Goal: Obtain resource: Download file/media

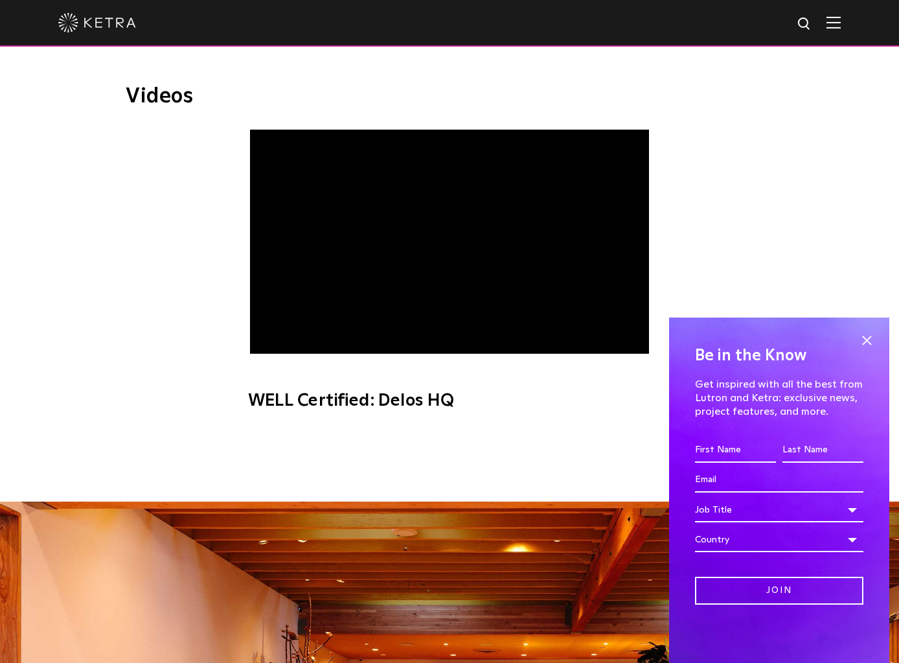
scroll to position [854, 0]
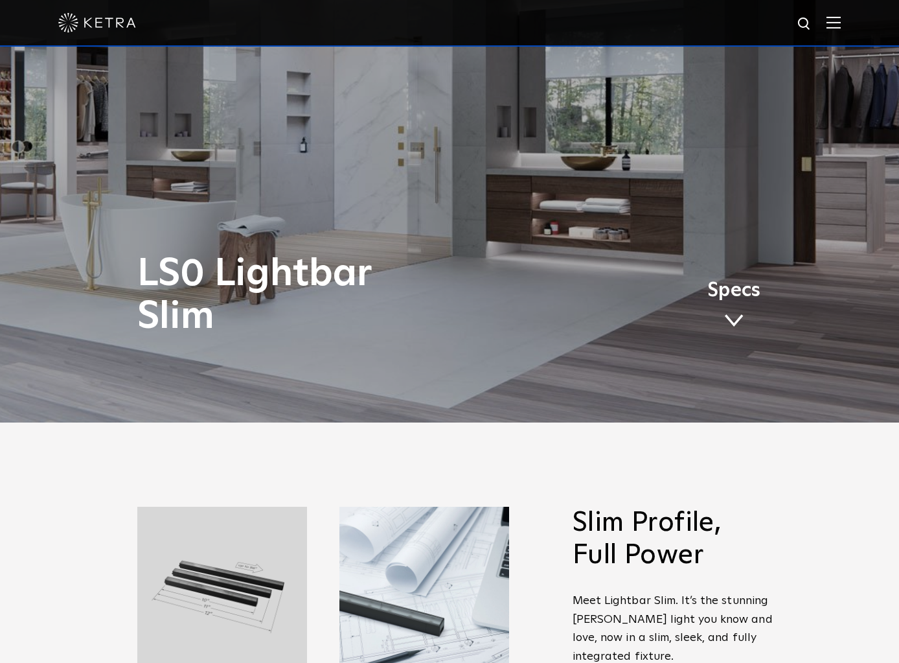
scroll to position [544, 0]
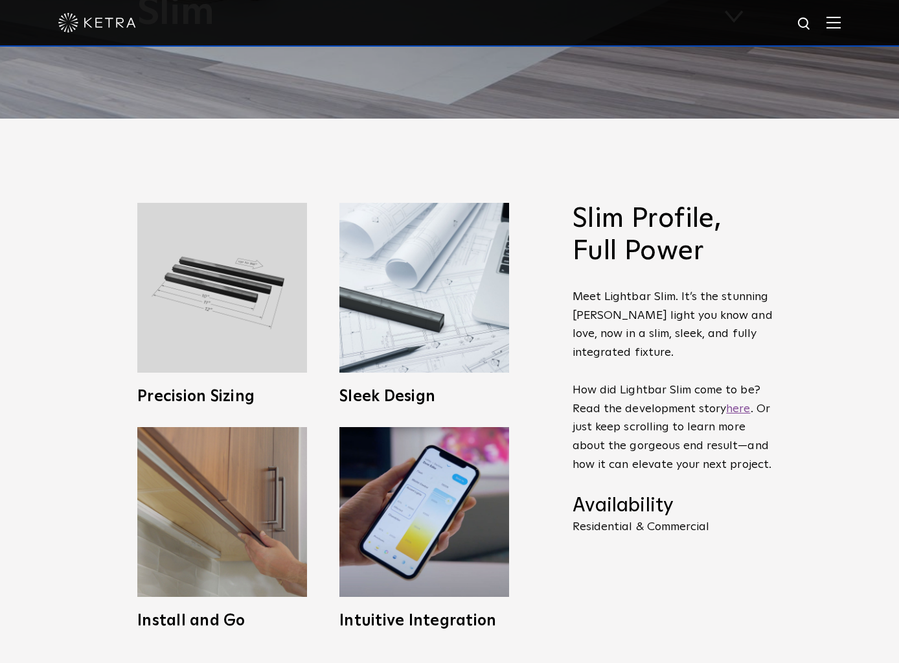
click at [734, 403] on link "here" at bounding box center [738, 409] width 24 height 12
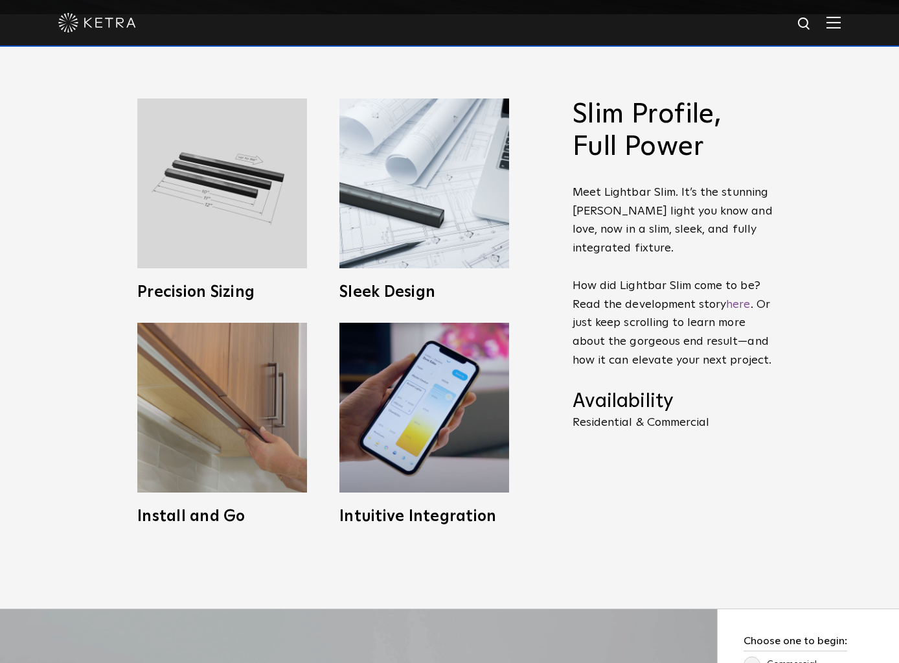
scroll to position [886, 0]
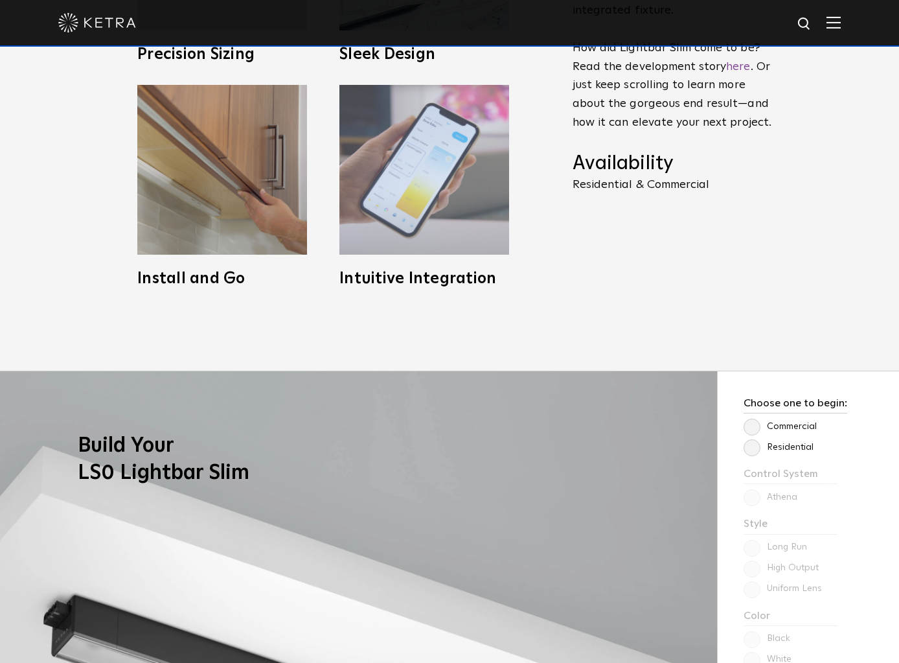
click at [430, 161] on img at bounding box center [424, 170] width 170 height 170
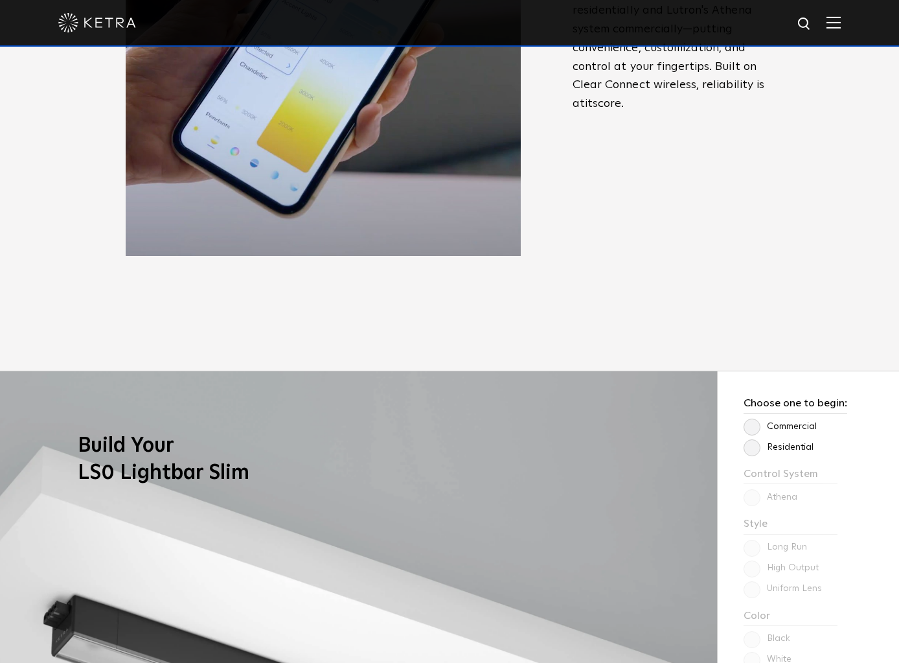
scroll to position [780, 0]
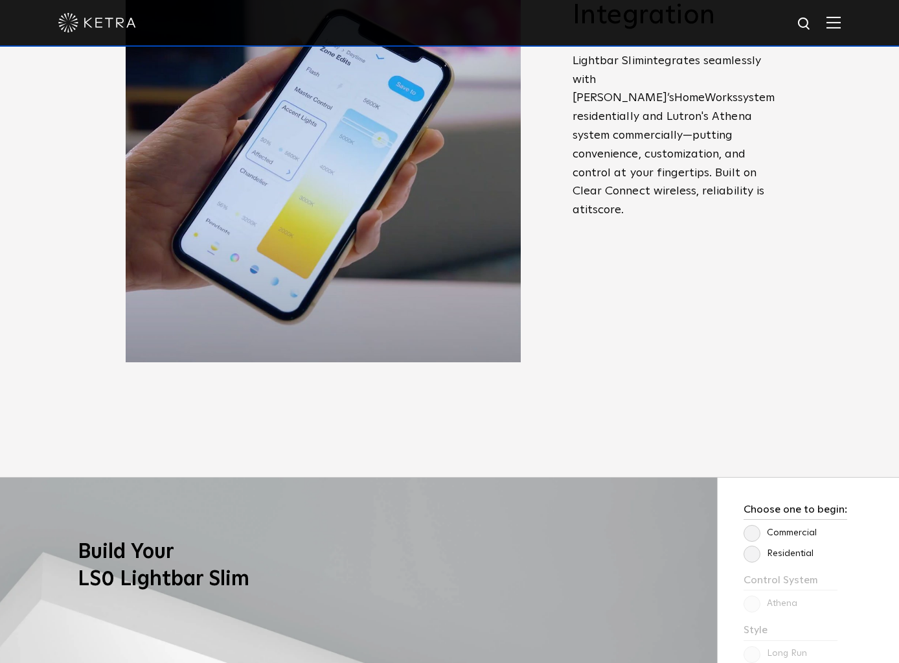
click at [695, 324] on span "Slim Profile, Full Power Meet Lightbar Slim. It’s the stunning Ketra light you …" at bounding box center [663, 180] width 220 height 426
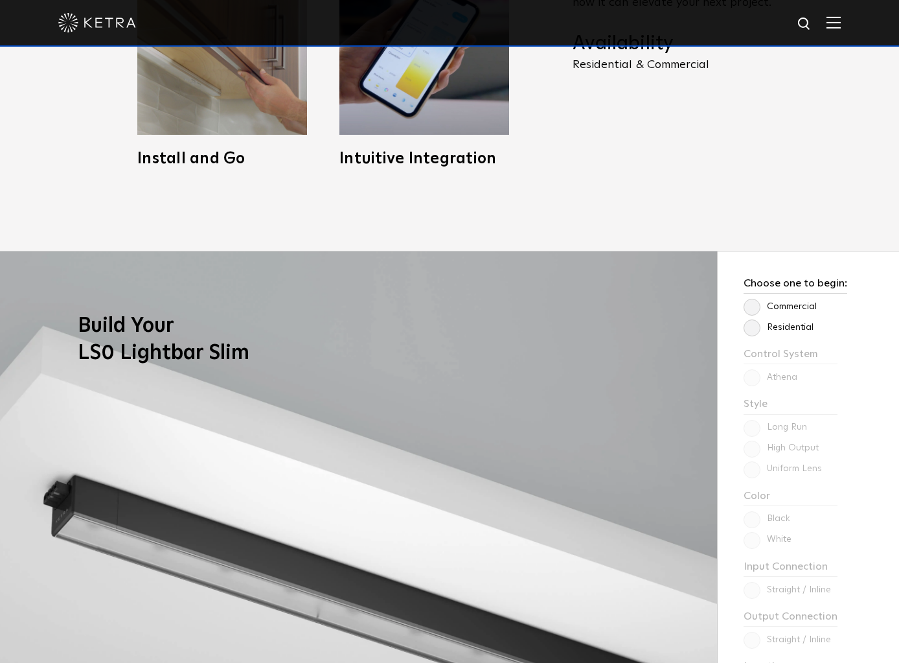
scroll to position [1140, 0]
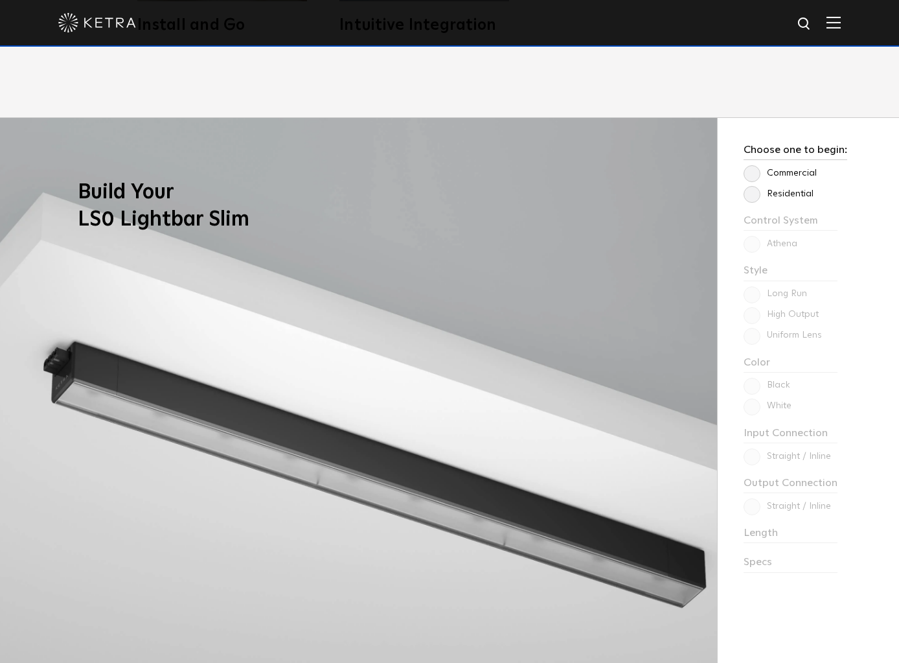
click at [780, 196] on label "Residential" at bounding box center [779, 194] width 70 height 11
click at [0, 0] on input "Residential" at bounding box center [0, 0] width 0 height 0
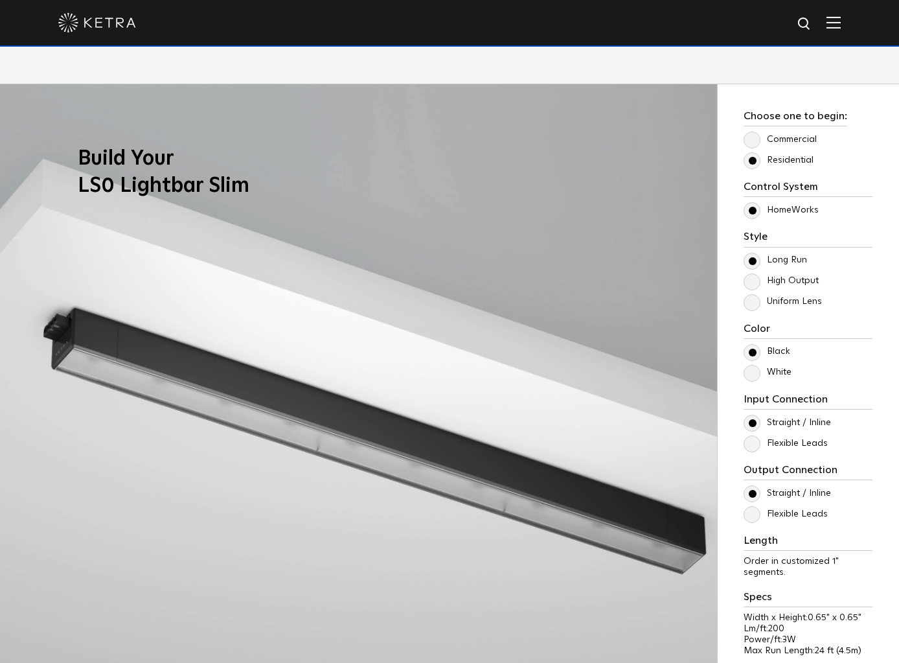
scroll to position [1195, 0]
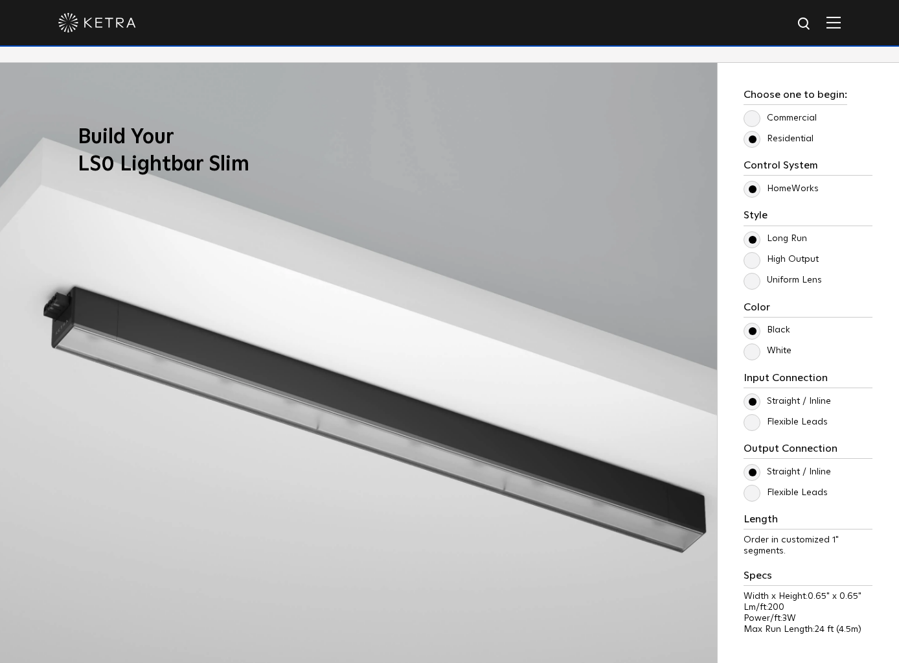
click at [783, 257] on label "High Output" at bounding box center [781, 259] width 75 height 11
click at [0, 0] on input "High Output" at bounding box center [0, 0] width 0 height 0
click at [777, 242] on label "Long Run" at bounding box center [775, 238] width 63 height 11
click at [0, 0] on input "Long Run" at bounding box center [0, 0] width 0 height 0
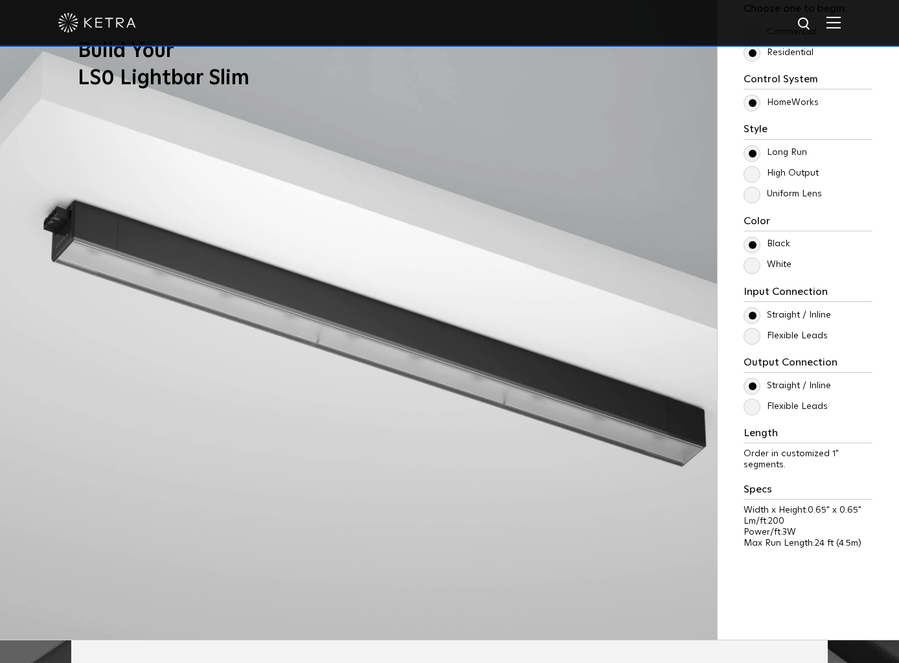
scroll to position [1355, 0]
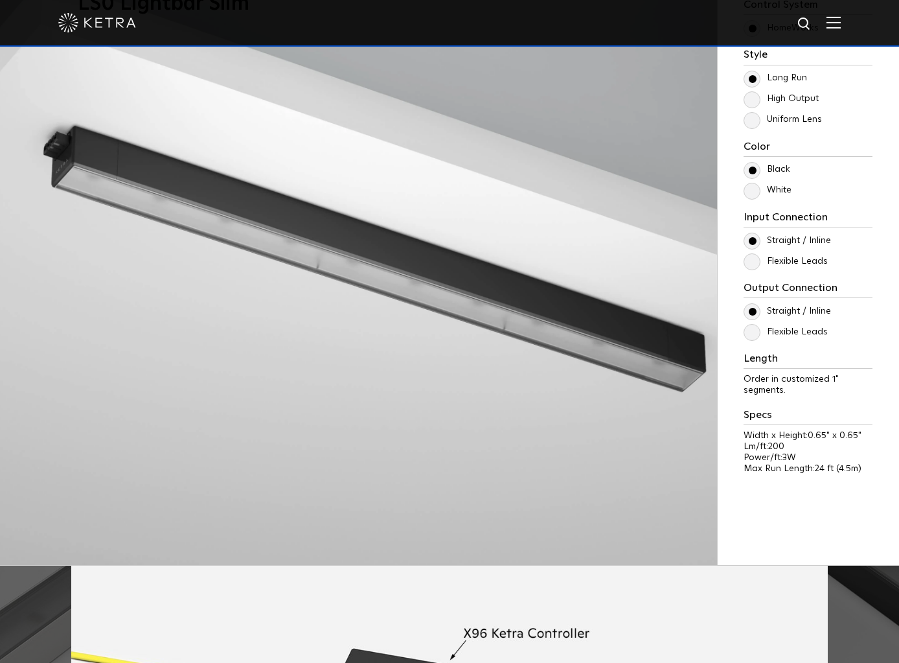
click at [818, 259] on label "Flexible Leads" at bounding box center [786, 261] width 84 height 11
click at [0, 0] on input "Flexible Leads" at bounding box center [0, 0] width 0 height 0
click at [812, 241] on label "Straight / Inline" at bounding box center [787, 240] width 87 height 11
click at [0, 0] on input "Straight / Inline" at bounding box center [0, 0] width 0 height 0
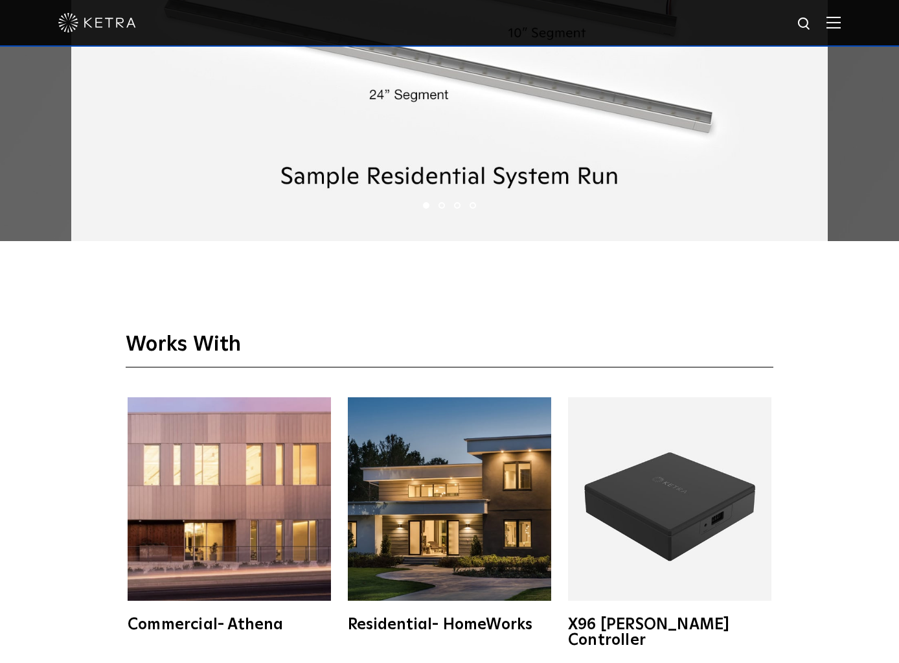
scroll to position [2465, 0]
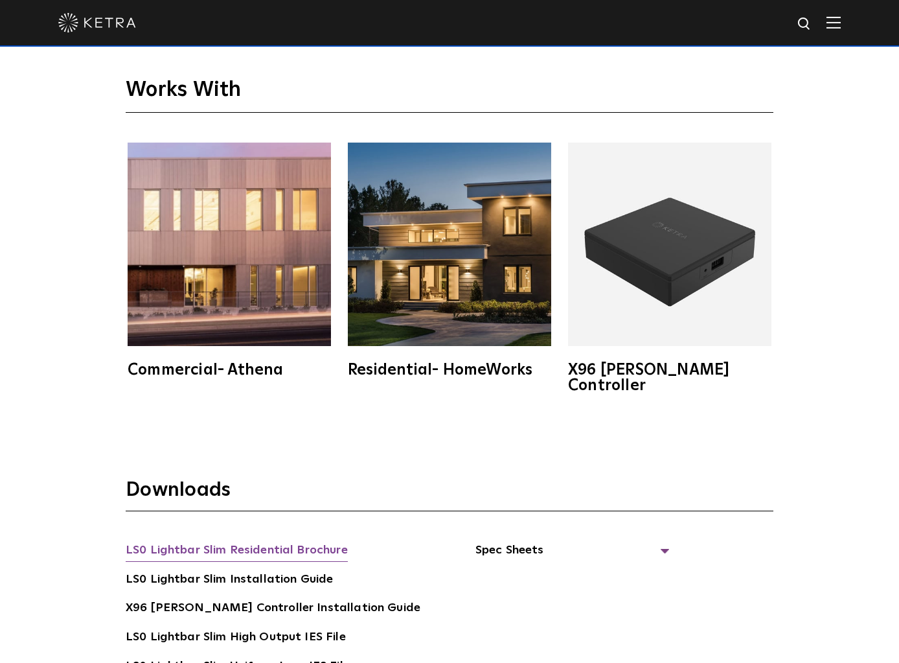
click at [338, 541] on link "LS0 Lightbar Slim Residential Brochure" at bounding box center [237, 551] width 222 height 21
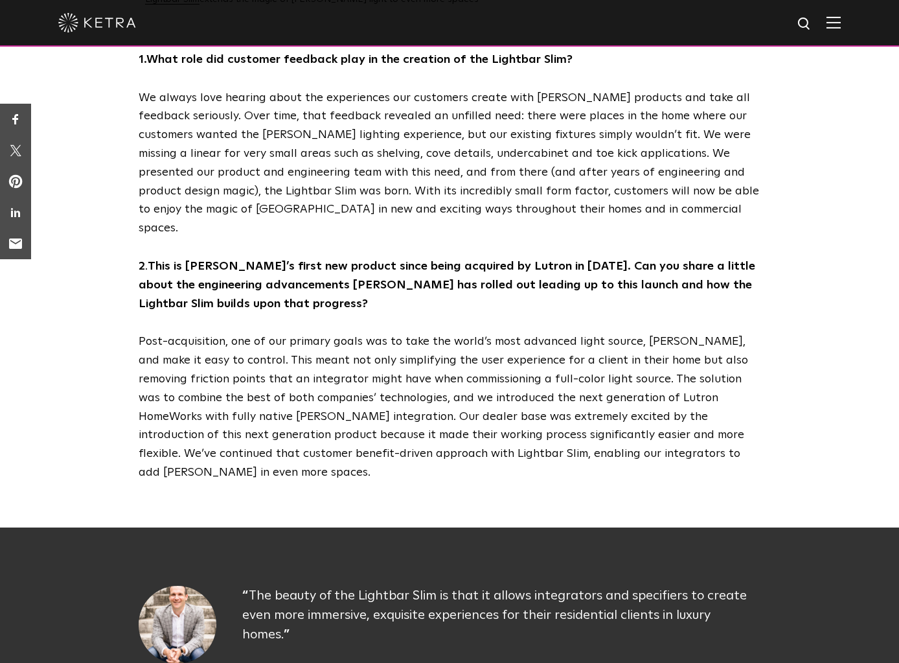
scroll to position [1097, 0]
